Goal: Task Accomplishment & Management: Use online tool/utility

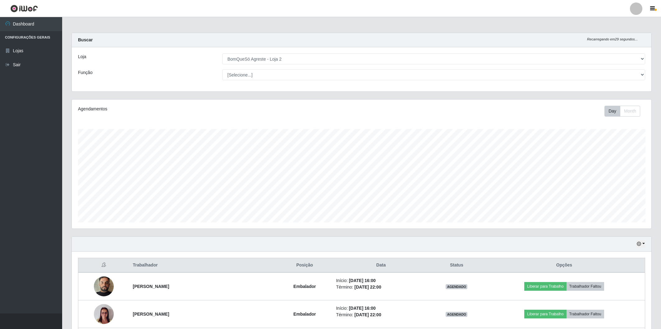
select select "214"
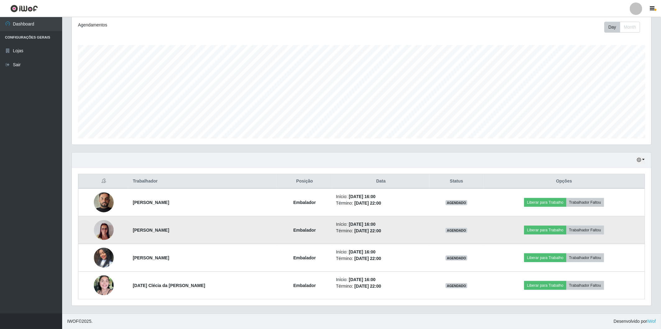
scroll to position [129, 579]
click at [533, 226] on button "Liberar para Trabalho" at bounding box center [545, 230] width 42 height 9
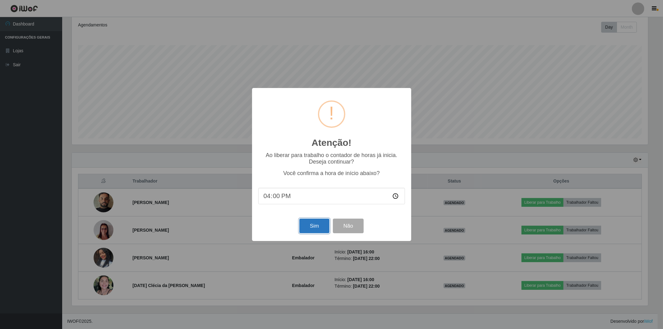
click at [305, 229] on button "Sim" at bounding box center [314, 225] width 30 height 15
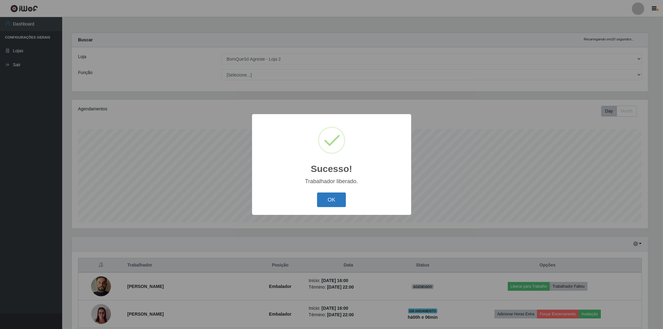
click at [322, 196] on button "OK" at bounding box center [331, 199] width 29 height 15
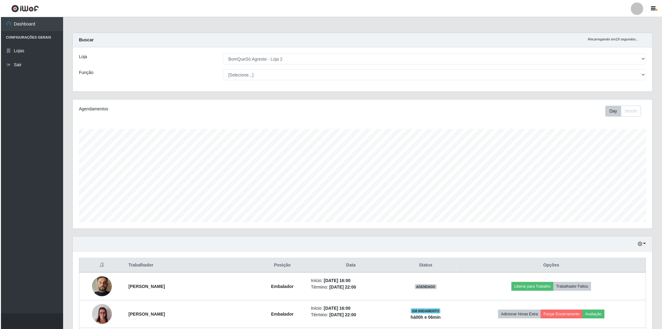
scroll to position [84, 0]
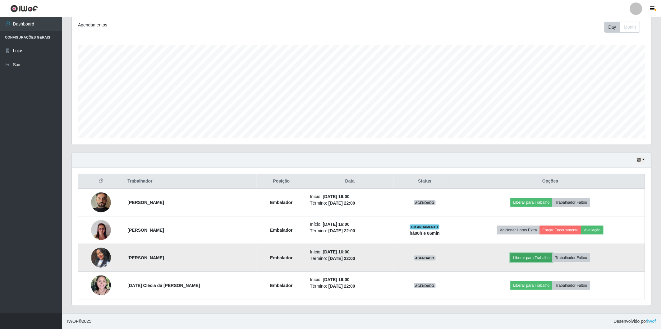
click at [528, 258] on button "Liberar para Trabalho" at bounding box center [531, 257] width 42 height 9
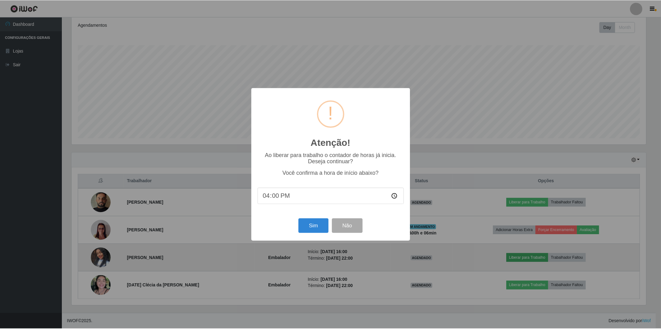
scroll to position [129, 576]
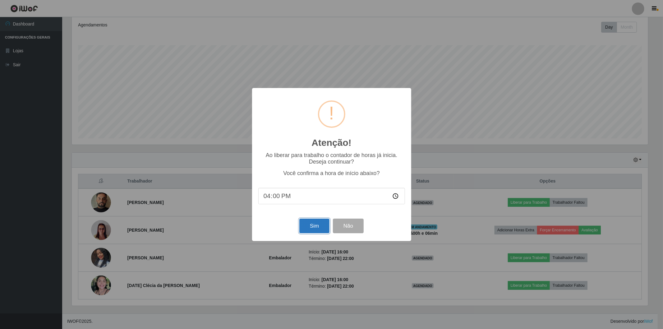
click at [314, 229] on button "Sim" at bounding box center [314, 225] width 30 height 15
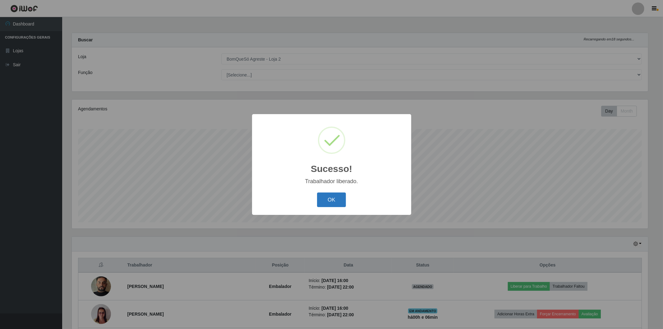
click at [331, 204] on button "OK" at bounding box center [331, 199] width 29 height 15
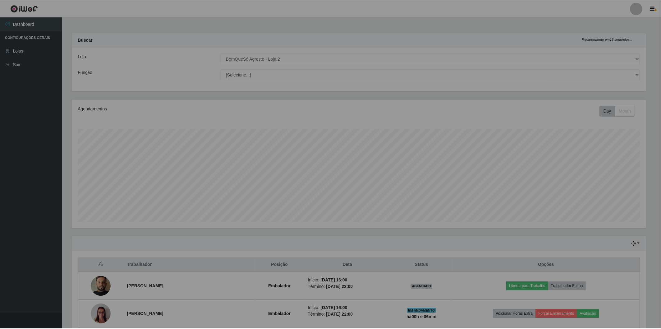
scroll to position [129, 579]
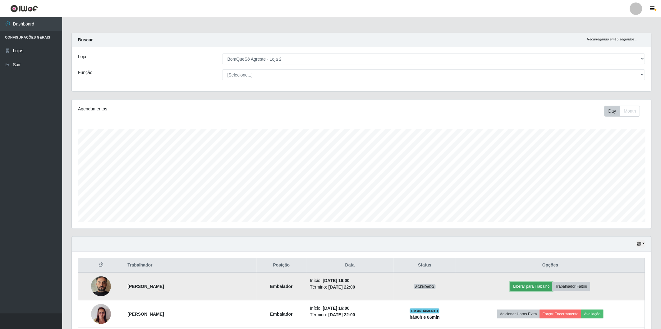
click at [535, 285] on button "Liberar para Trabalho" at bounding box center [531, 286] width 42 height 9
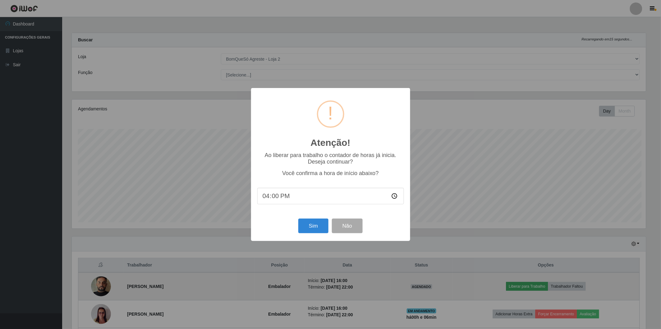
scroll to position [129, 576]
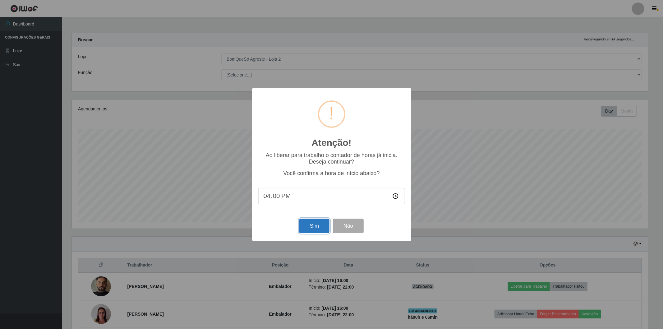
click at [319, 222] on button "Sim" at bounding box center [314, 225] width 30 height 15
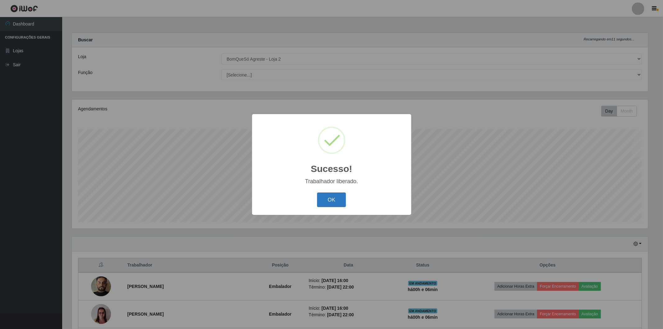
click at [323, 195] on button "OK" at bounding box center [331, 199] width 29 height 15
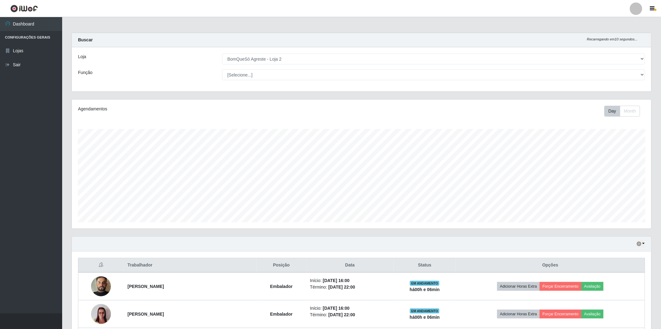
scroll to position [0, 0]
